Goal: Entertainment & Leisure: Consume media (video, audio)

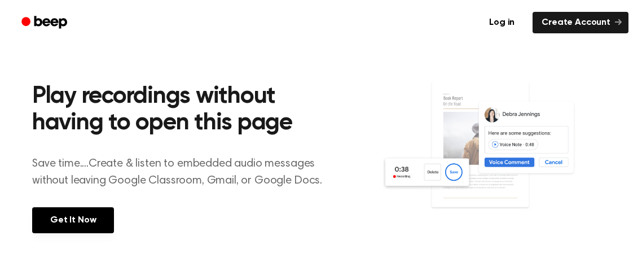
scroll to position [403, 0]
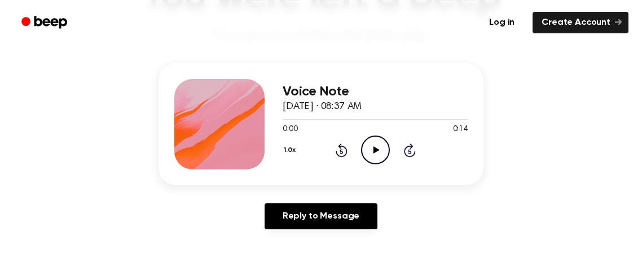
scroll to position [116, 0]
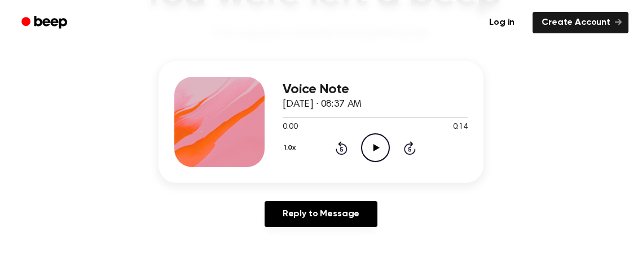
click at [371, 144] on icon "Play Audio" at bounding box center [375, 147] width 29 height 29
click at [376, 149] on icon "Play Audio" at bounding box center [375, 147] width 29 height 29
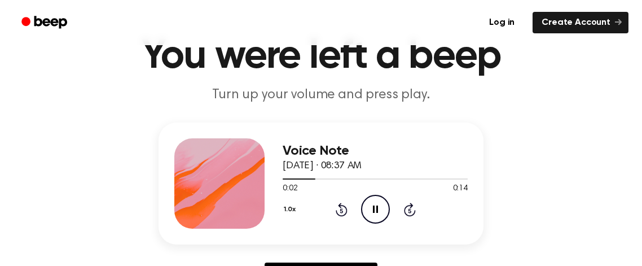
scroll to position [53, 0]
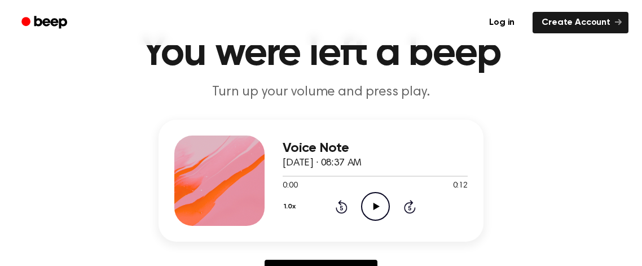
click at [383, 206] on icon "Play Audio" at bounding box center [375, 206] width 29 height 29
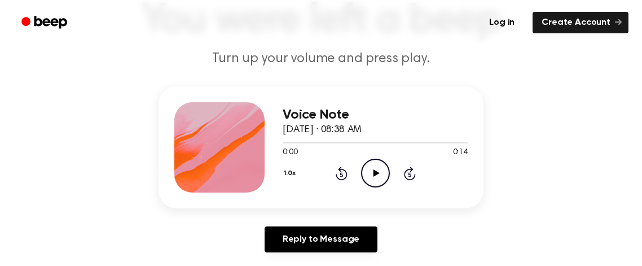
scroll to position [94, 0]
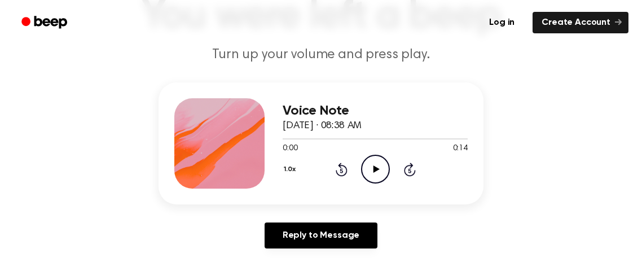
click at [380, 170] on icon "Play Audio" at bounding box center [375, 169] width 29 height 29
